Goal: Transaction & Acquisition: Purchase product/service

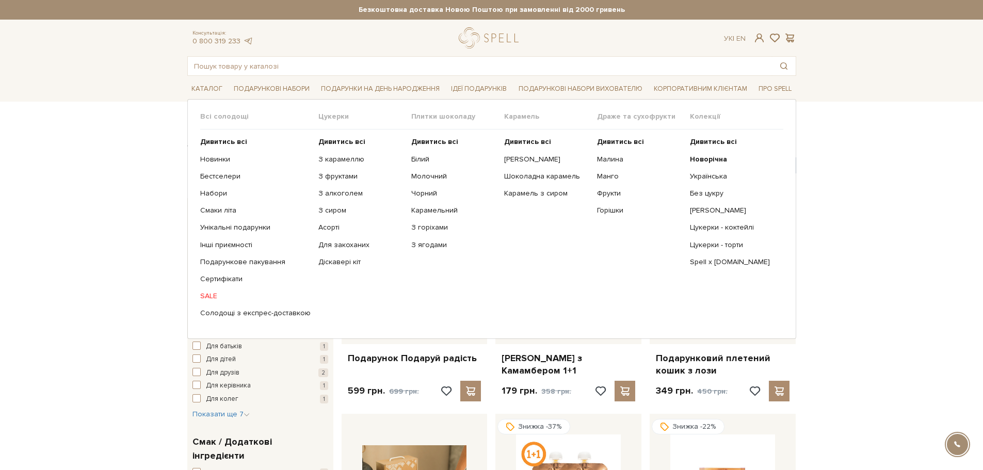
click at [210, 295] on link "SALE" at bounding box center [255, 296] width 110 height 9
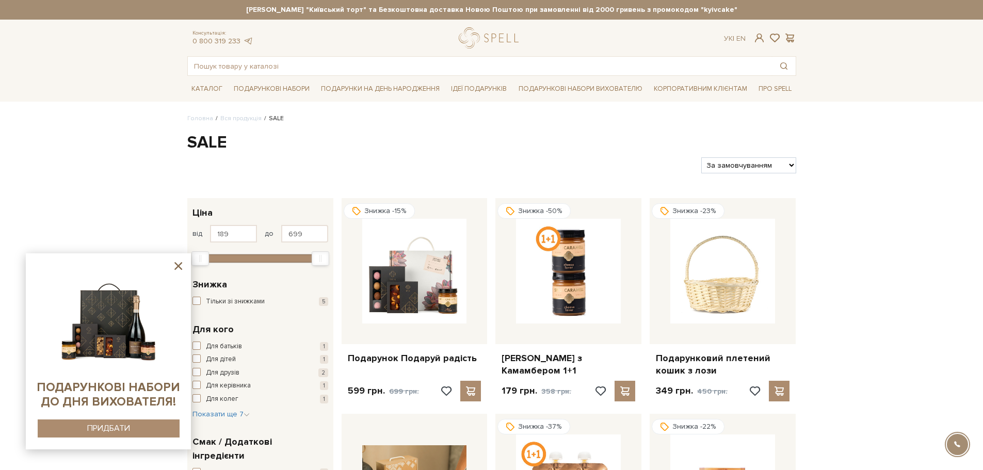
click at [180, 263] on icon at bounding box center [178, 266] width 13 height 13
